Goal: Task Accomplishment & Management: Use online tool/utility

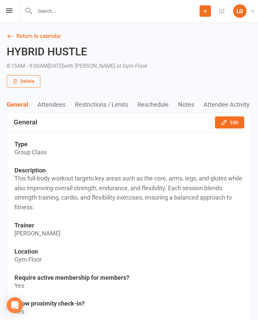
click at [33, 33] on link "Return to calendar" at bounding box center [129, 36] width 244 height 9
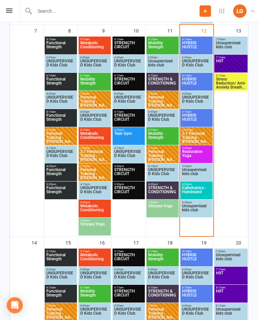
scroll to position [346, 0]
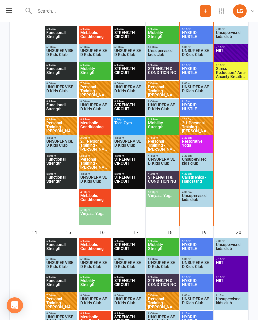
click at [233, 52] on span "HIIT" at bounding box center [230, 55] width 31 height 12
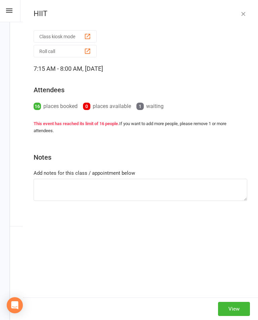
click at [240, 17] on button "button" at bounding box center [243, 14] width 8 height 8
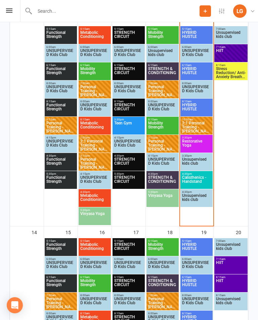
click at [238, 67] on span "Stress Reduction/ Anti-Anxiety Breath work" at bounding box center [230, 73] width 31 height 12
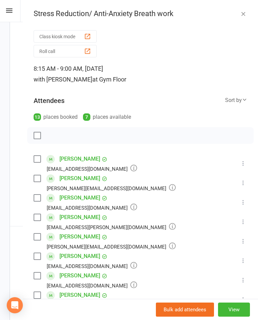
click at [242, 17] on button "button" at bounding box center [243, 14] width 8 height 8
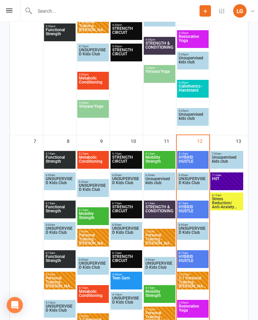
scroll to position [304, 0]
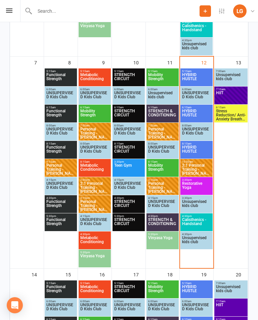
click at [204, 146] on span "HYBRID HUSTLE" at bounding box center [197, 151] width 30 height 12
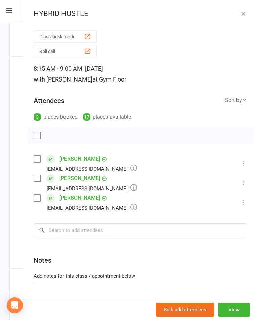
click at [85, 35] on div "button" at bounding box center [87, 36] width 7 height 7
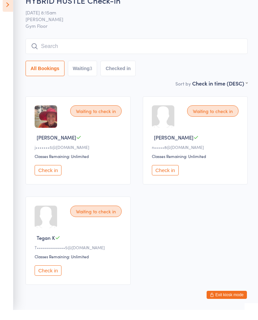
scroll to position [15, 0]
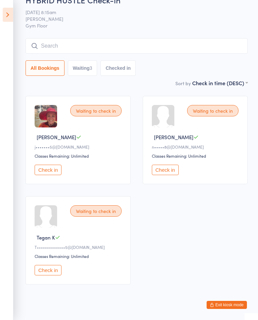
click at [8, 21] on icon at bounding box center [8, 15] width 10 height 14
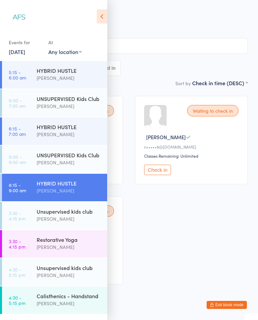
click at [62, 250] on div "[PERSON_NAME]" at bounding box center [69, 247] width 65 height 8
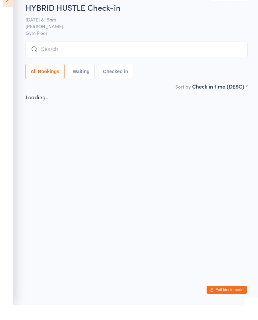
scroll to position [15, 0]
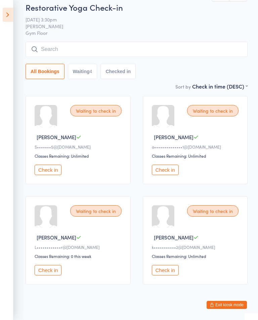
click at [3, 16] on icon at bounding box center [8, 15] width 10 height 14
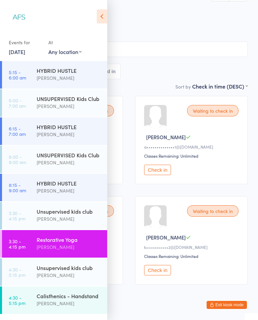
click at [62, 175] on div "HYBRID HUSTLE [PERSON_NAME]" at bounding box center [72, 187] width 70 height 27
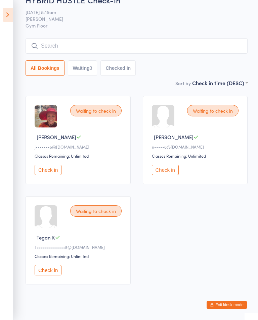
scroll to position [15, 0]
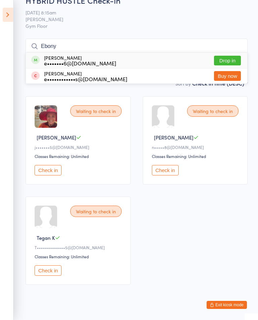
type input "Ebony"
click at [230, 60] on button "Drop in" at bounding box center [227, 61] width 27 height 10
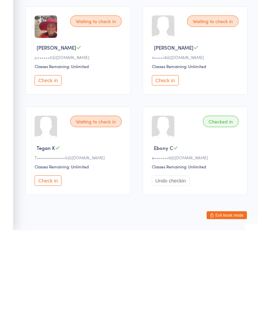
click at [49, 265] on button "Check in" at bounding box center [48, 270] width 27 height 10
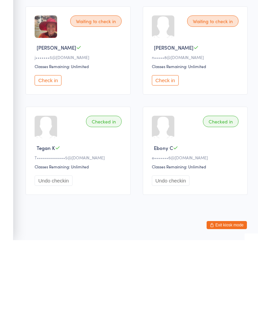
click at [48, 162] on button "Check in" at bounding box center [48, 160] width 27 height 10
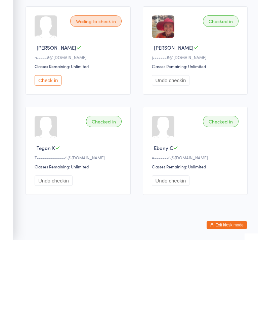
click at [51, 164] on button "Check in" at bounding box center [48, 160] width 27 height 10
